Goal: Task Accomplishment & Management: Complete application form

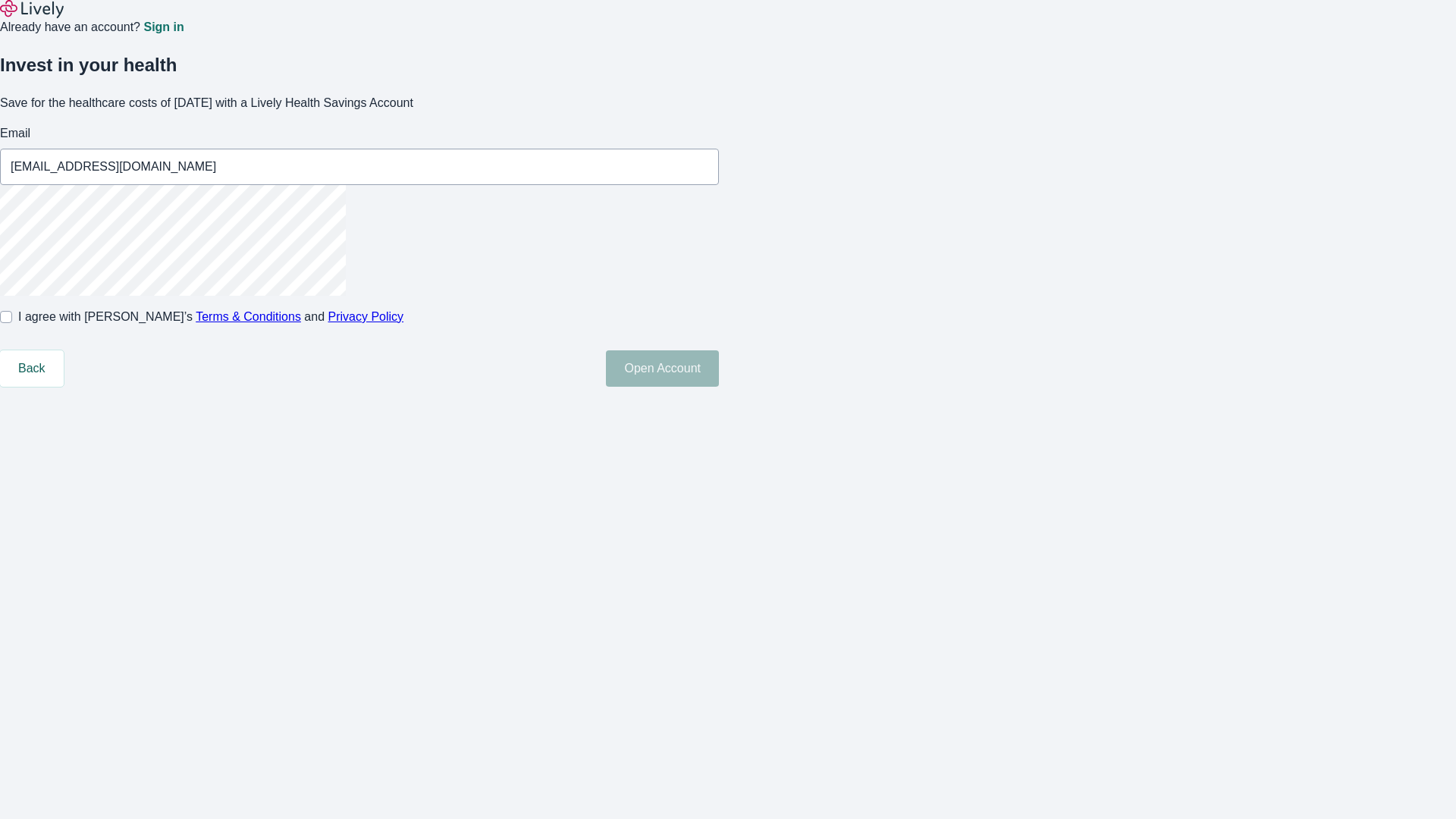
click at [12, 324] on input "I agree with Lively’s Terms & Conditions and Privacy Policy" at bounding box center [6, 317] width 12 height 12
checkbox input "true"
click at [719, 387] on button "Open Account" at bounding box center [662, 369] width 113 height 36
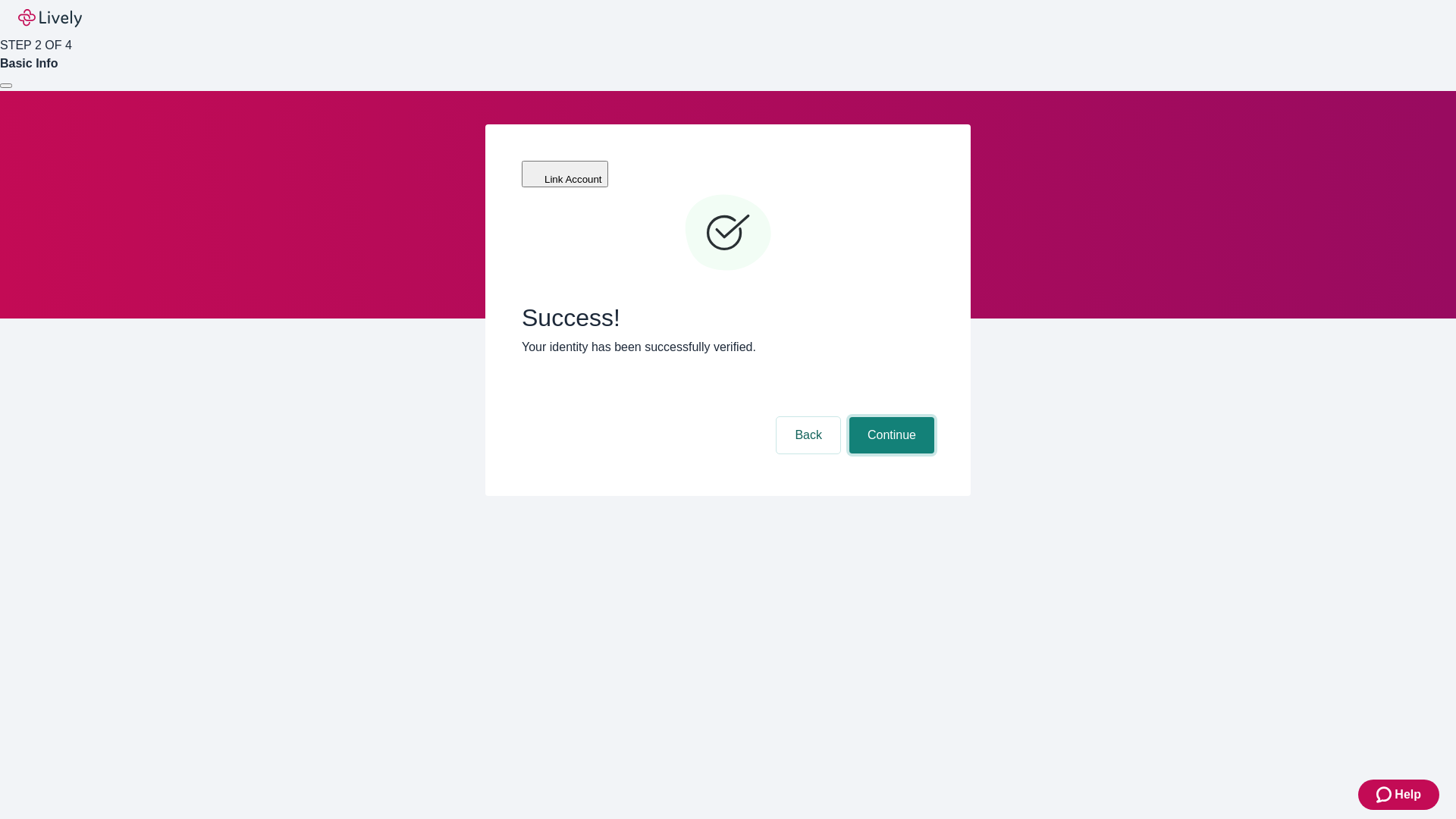
click at [890, 417] on button "Continue" at bounding box center [892, 435] width 85 height 36
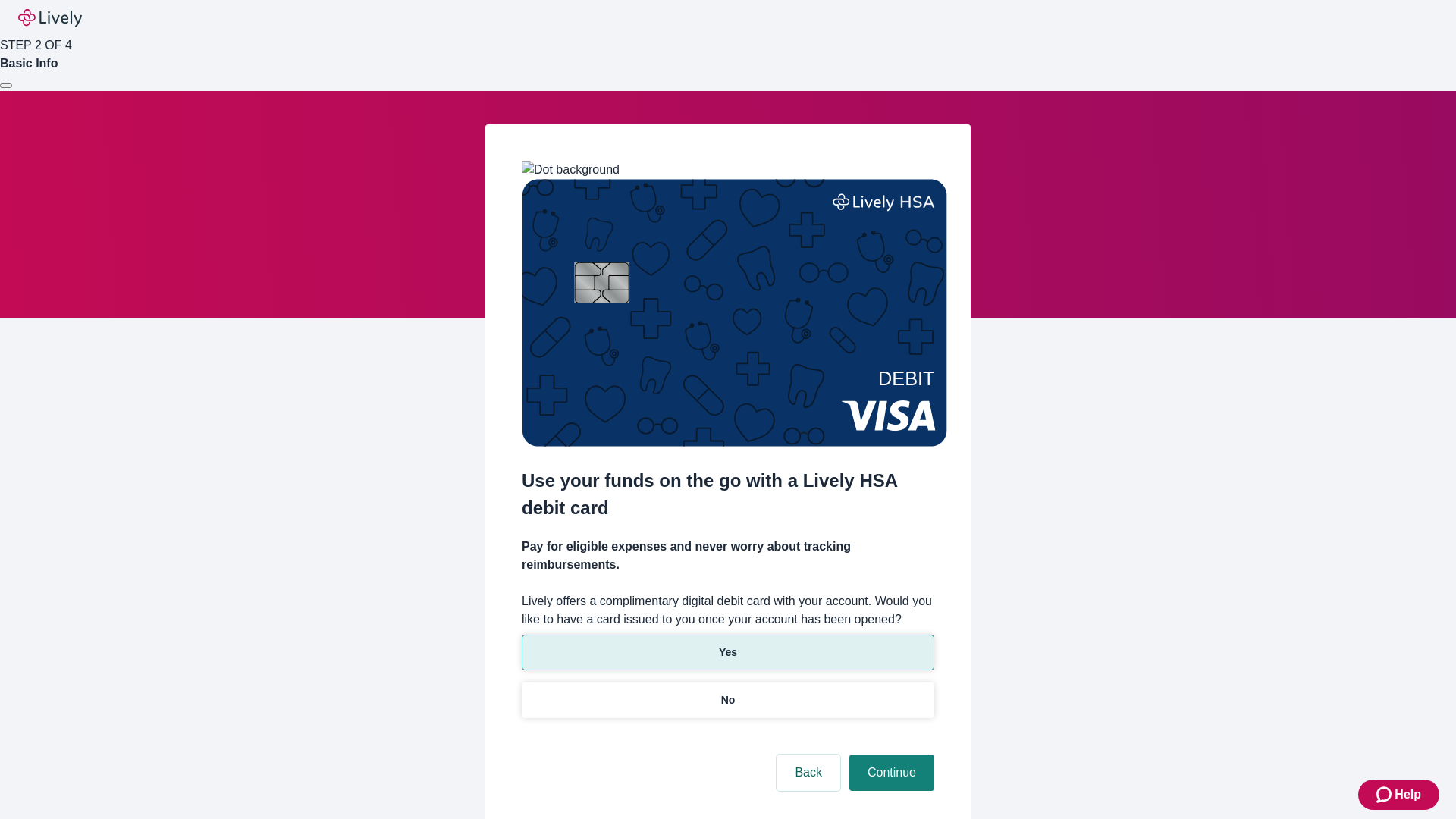
click at [727, 645] on p "Yes" at bounding box center [728, 653] width 18 height 16
click at [890, 755] on button "Continue" at bounding box center [892, 773] width 85 height 36
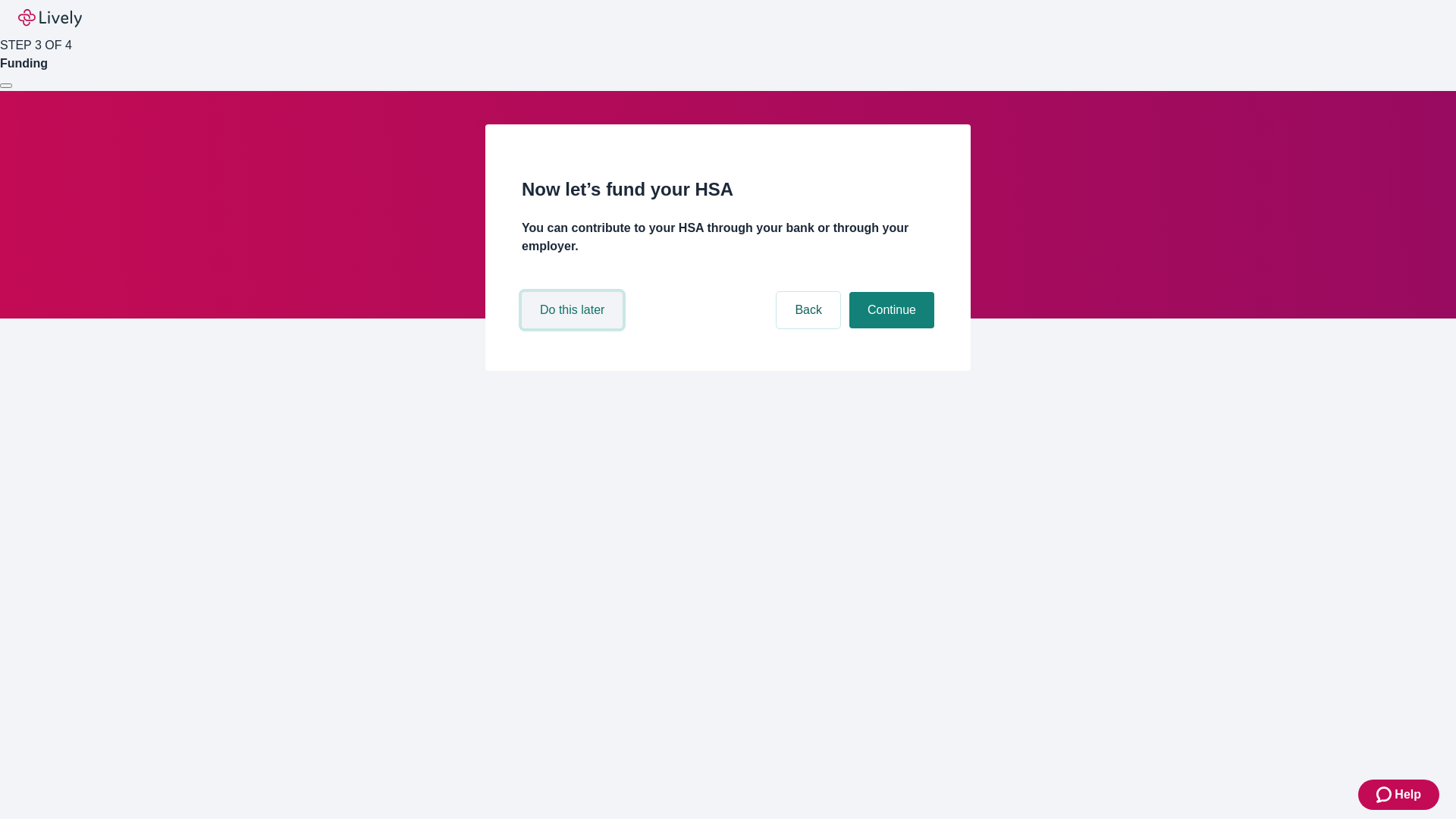
click at [574, 329] on button "Do this later" at bounding box center [572, 310] width 101 height 36
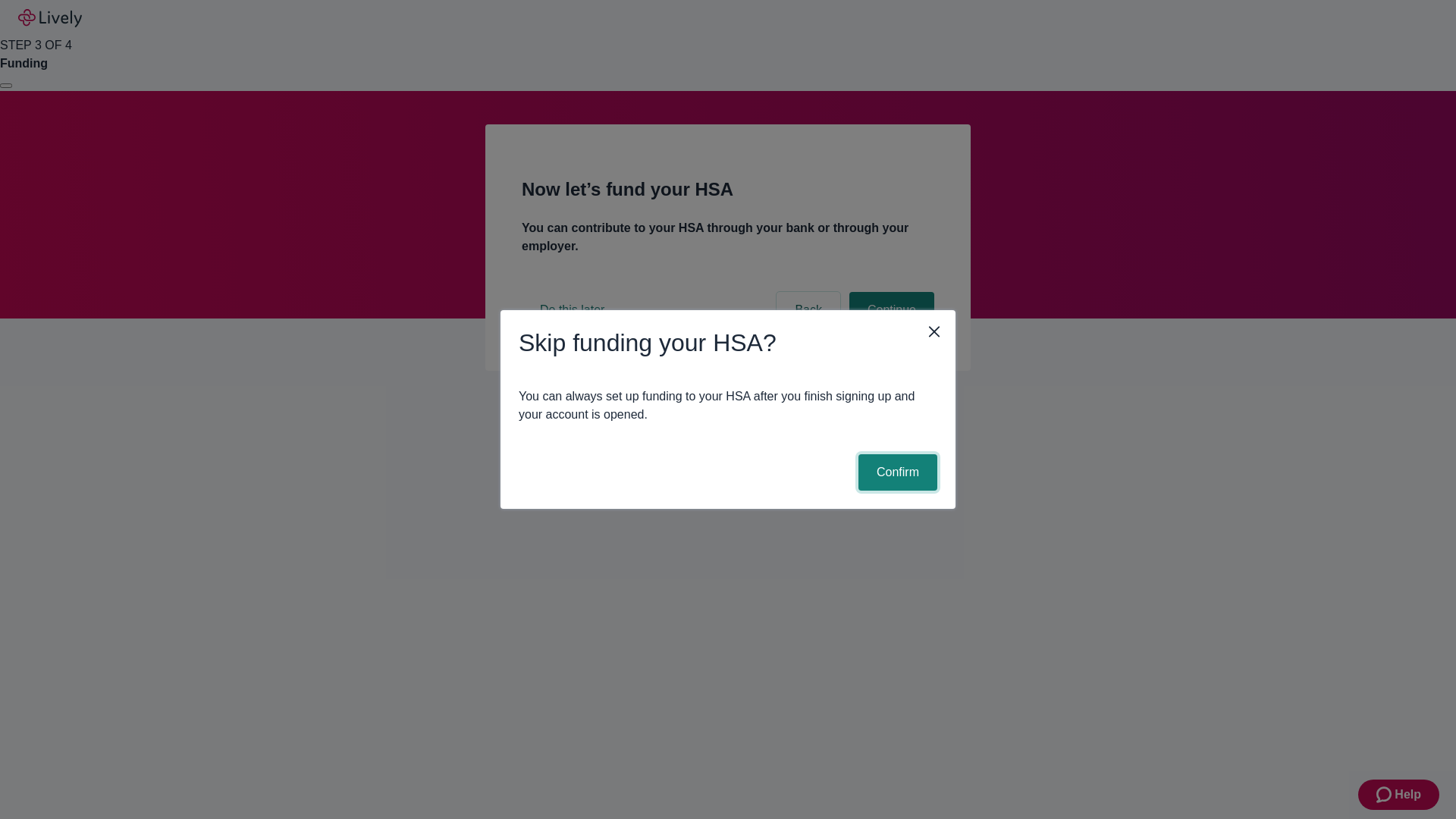
click at [896, 472] on button "Confirm" at bounding box center [898, 472] width 79 height 36
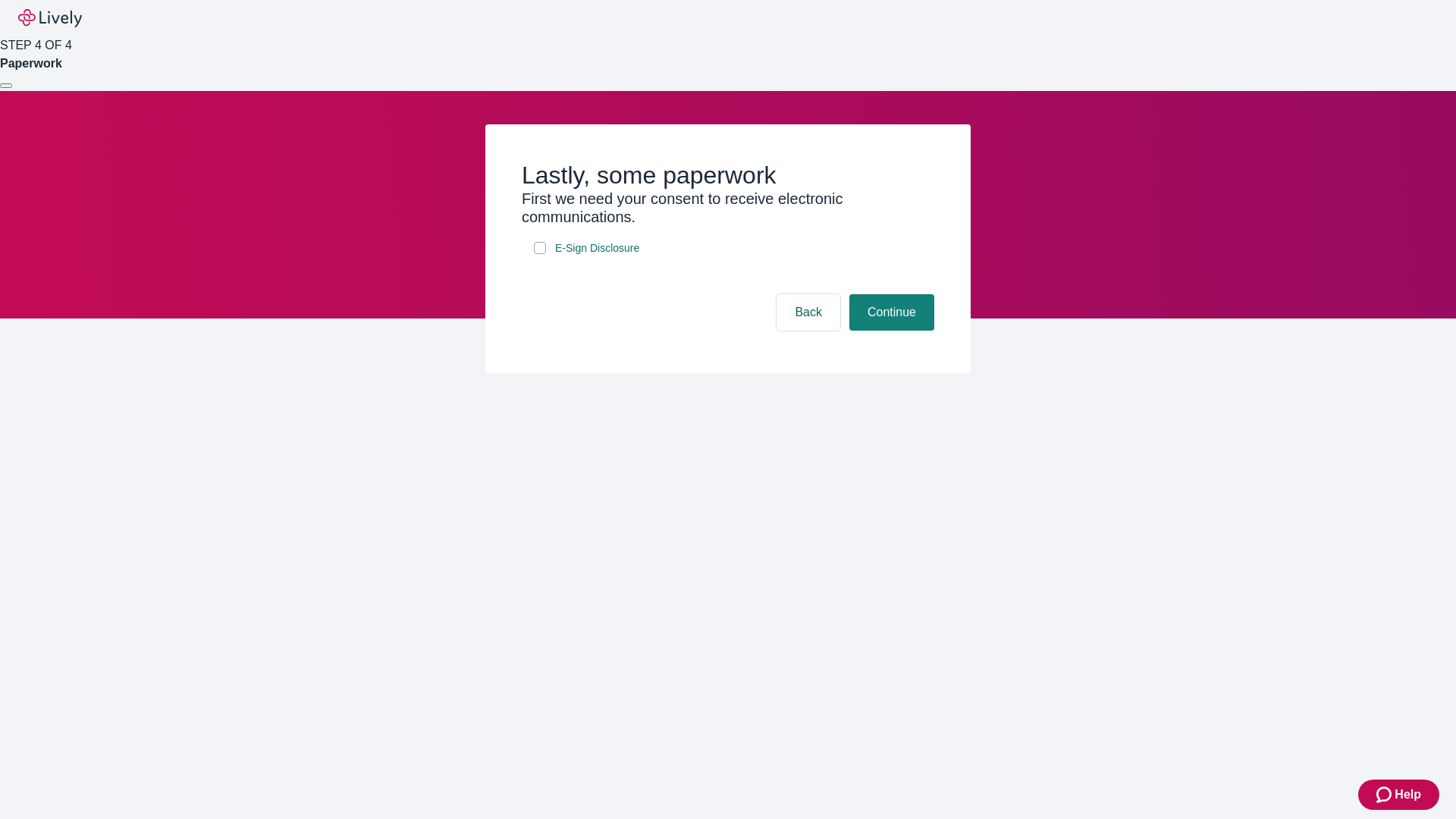
click at [540, 254] on input "E-Sign Disclosure" at bounding box center [540, 248] width 12 height 12
checkbox input "true"
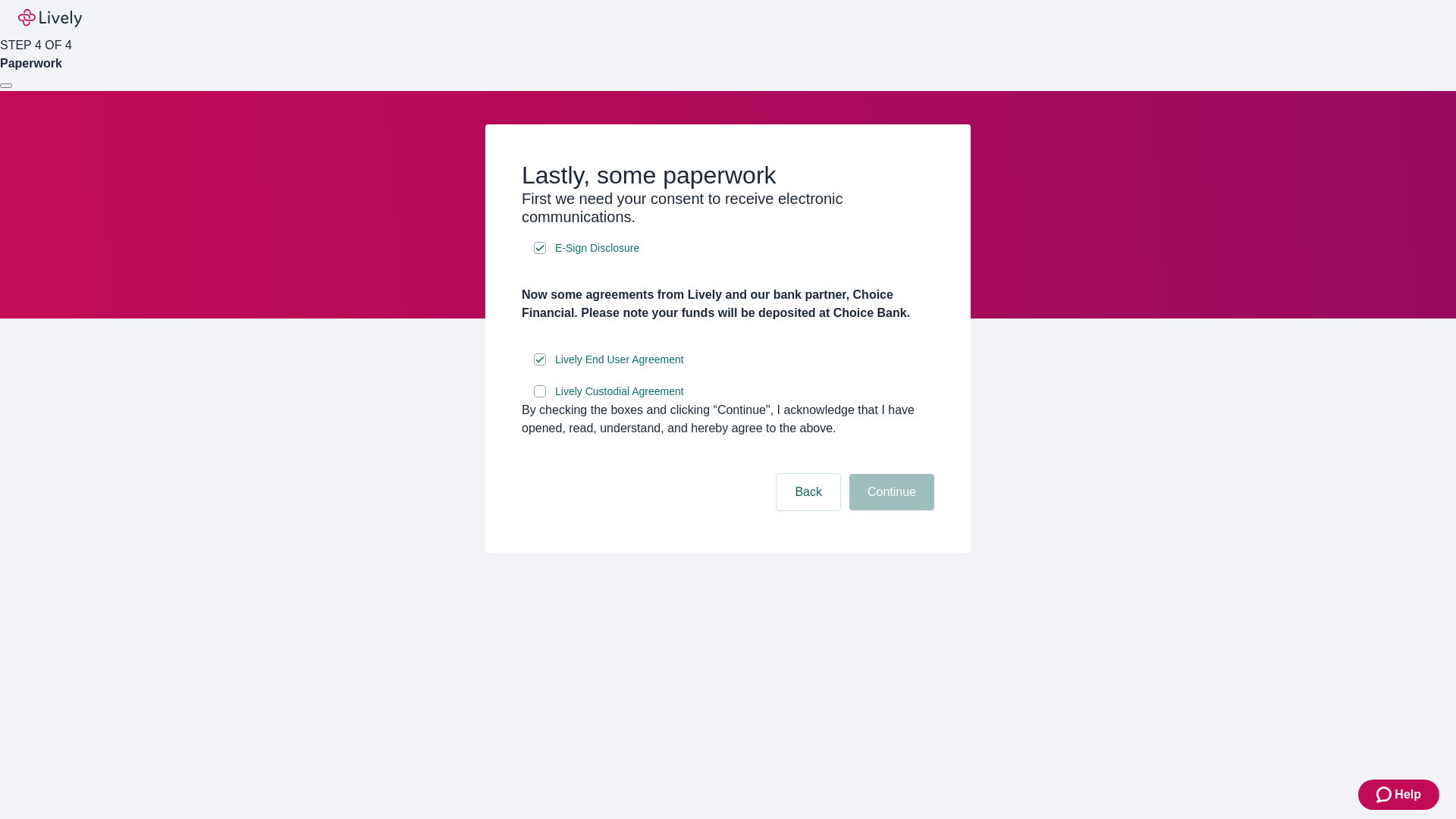
click at [540, 398] on input "Lively Custodial Agreement" at bounding box center [540, 392] width 12 height 12
checkbox input "true"
click at [890, 510] on button "Continue" at bounding box center [892, 492] width 85 height 36
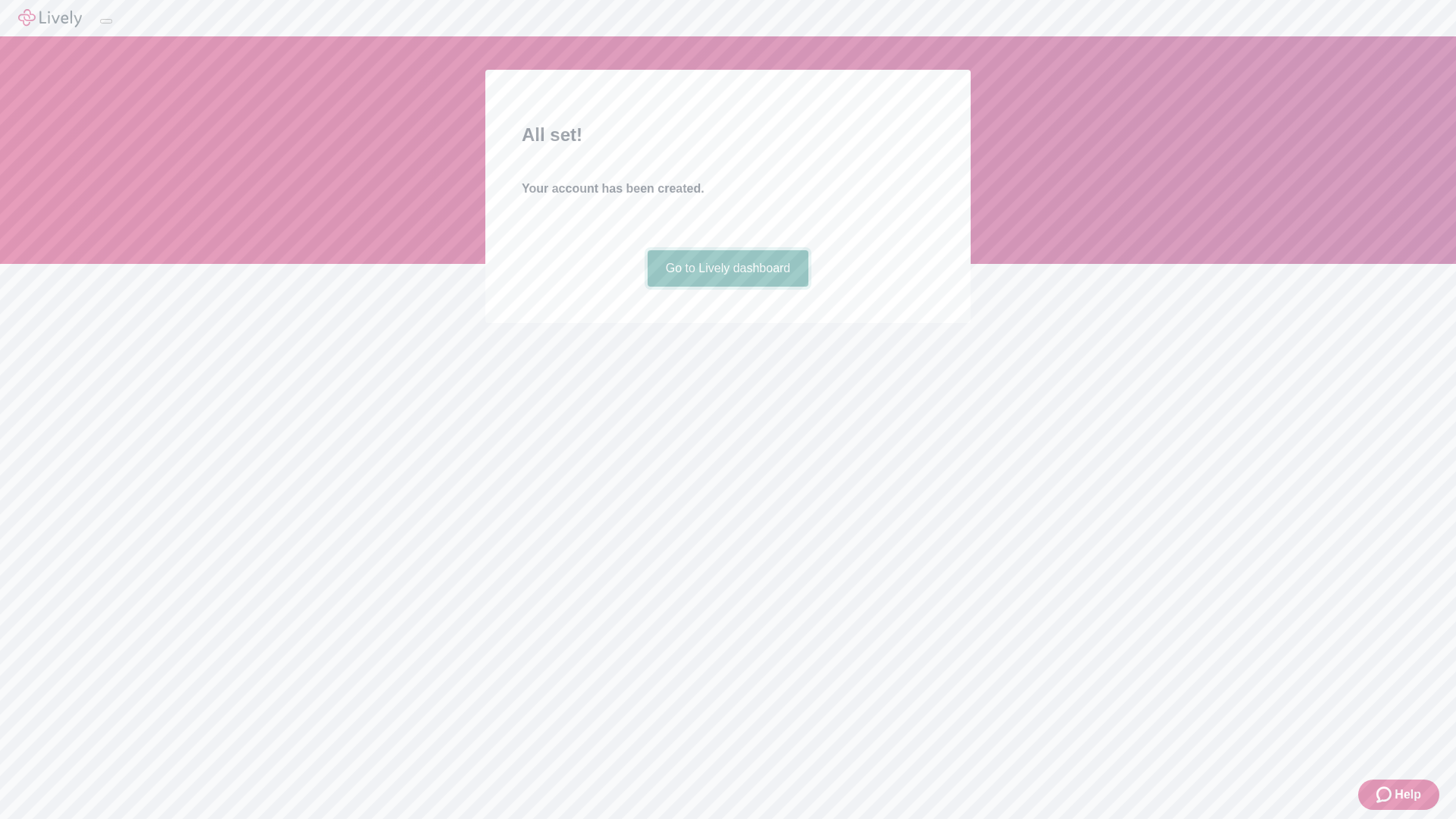
click at [727, 287] on link "Go to Lively dashboard" at bounding box center [729, 269] width 162 height 36
